Goal: Task Accomplishment & Management: Manage account settings

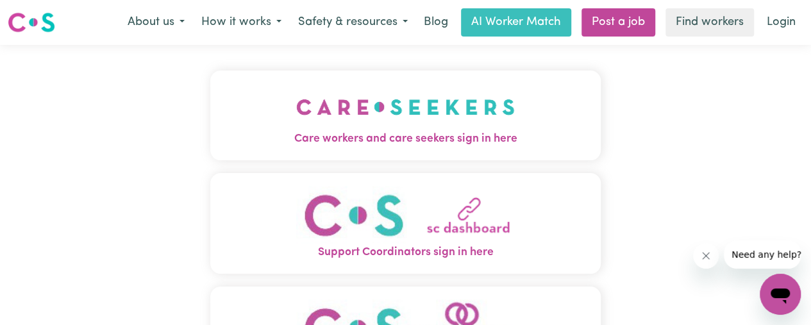
click at [392, 115] on img "Care workers and care seekers sign in here" at bounding box center [405, 106] width 219 height 47
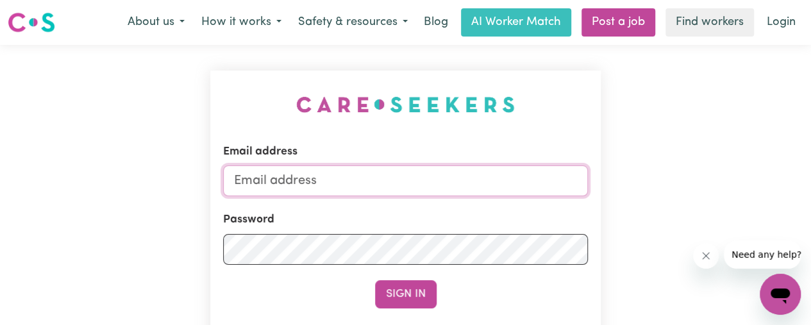
type input "[EMAIL_ADDRESS][DOMAIN_NAME]"
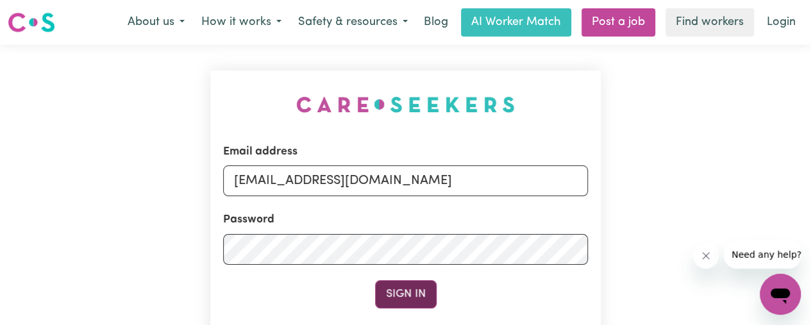
click at [410, 287] on button "Sign In" at bounding box center [406, 294] width 62 height 28
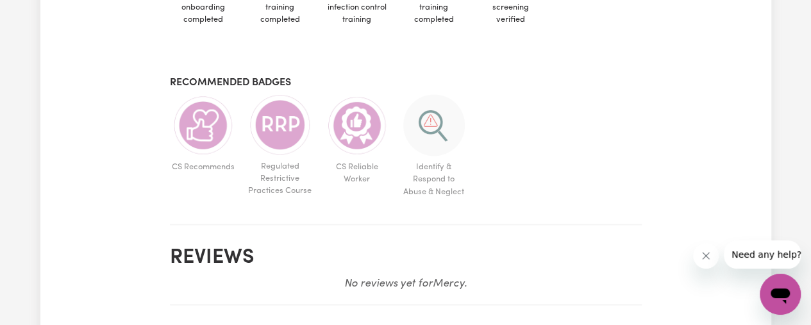
scroll to position [863, 0]
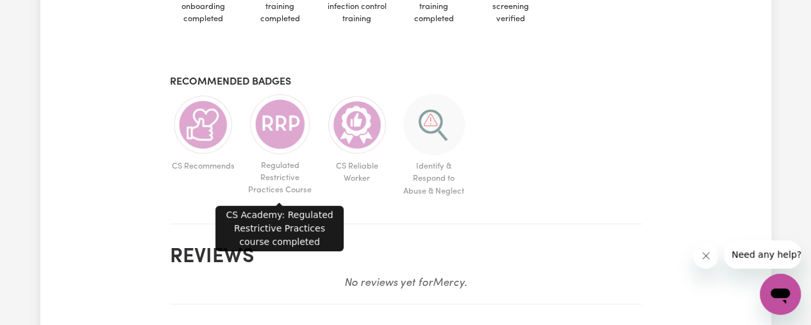
click at [270, 113] on img at bounding box center [280, 124] width 62 height 61
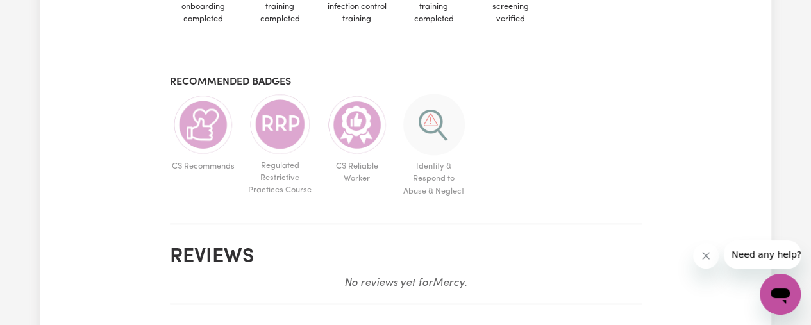
click at [270, 113] on img at bounding box center [280, 124] width 62 height 61
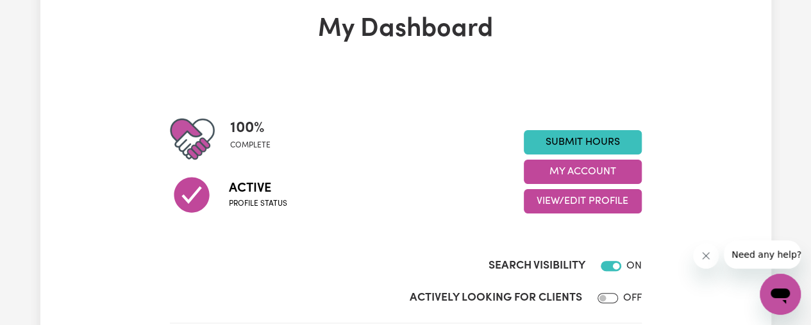
scroll to position [0, 0]
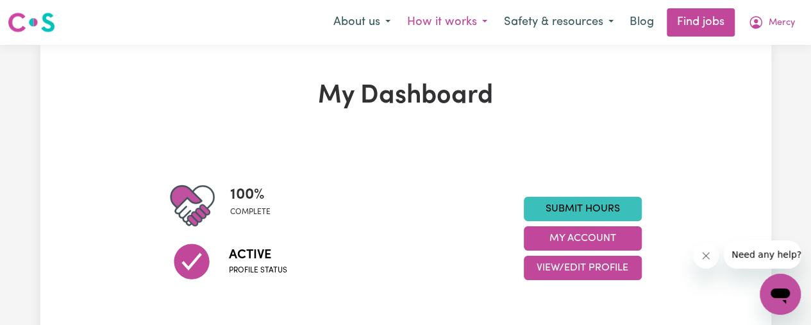
click at [426, 17] on button "How it works" at bounding box center [447, 22] width 97 height 27
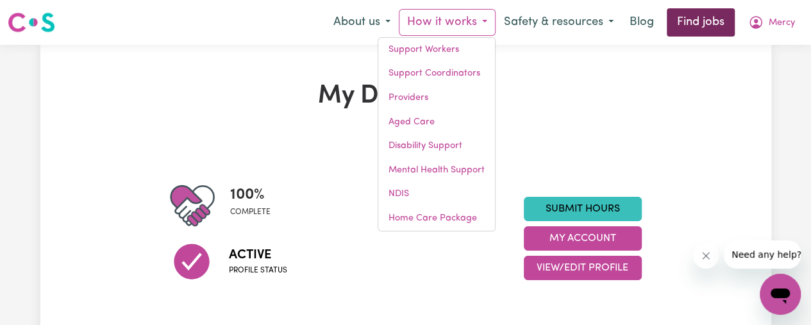
click at [710, 13] on link "Find jobs" at bounding box center [701, 22] width 68 height 28
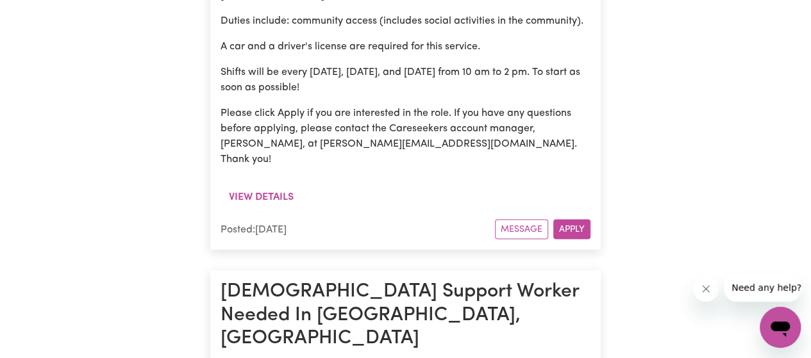
scroll to position [3675, 0]
